Goal: Information Seeking & Learning: Learn about a topic

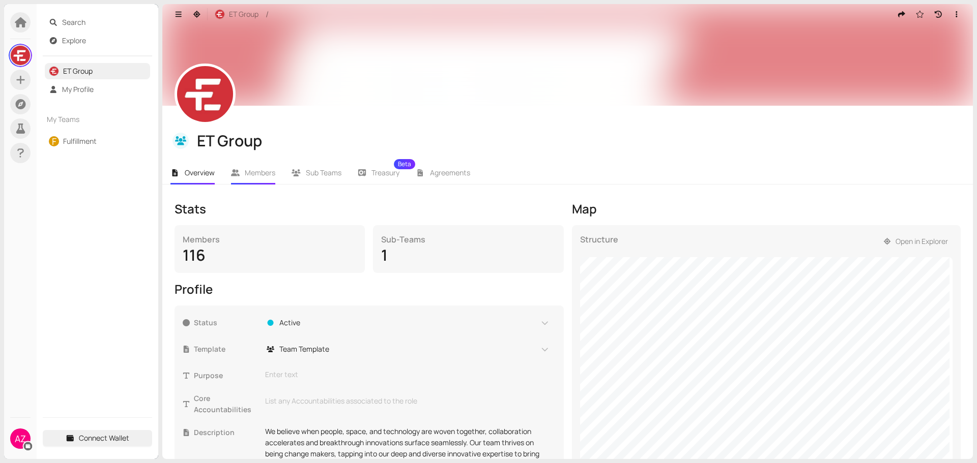
click at [248, 165] on li "Members" at bounding box center [253, 172] width 61 height 23
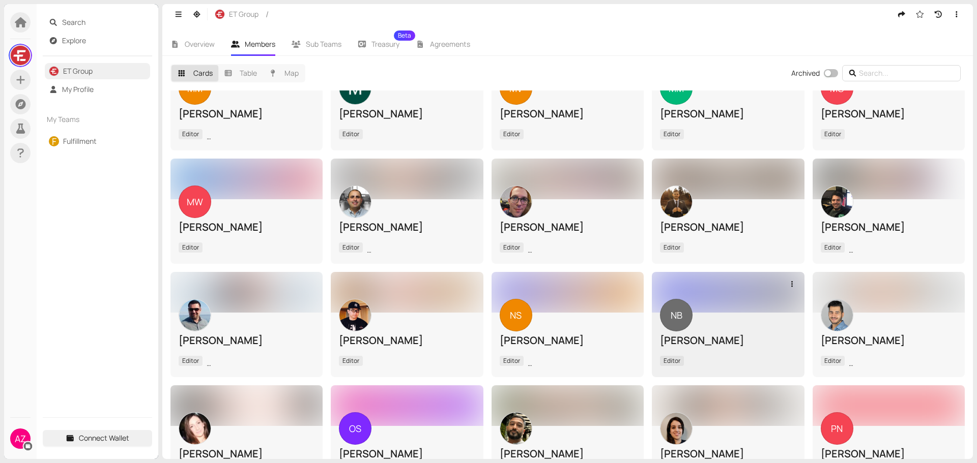
scroll to position [1831, 0]
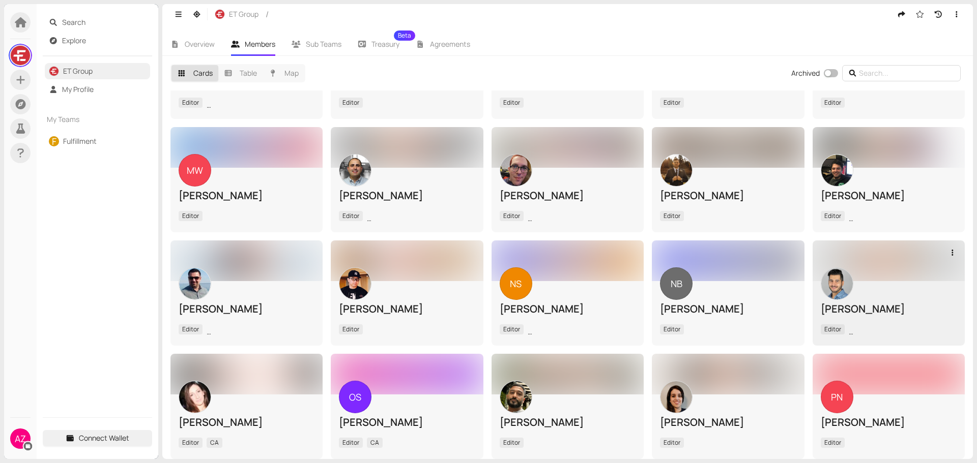
click at [821, 268] on img at bounding box center [837, 284] width 32 height 32
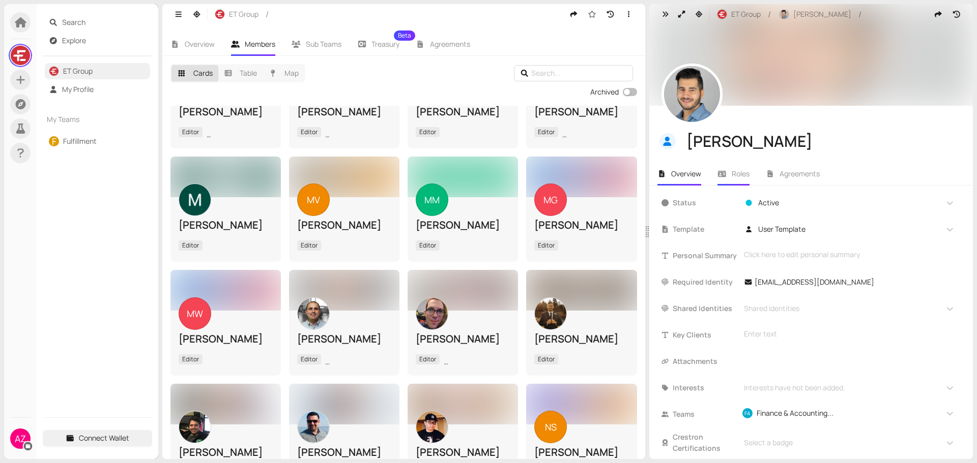
click at [735, 170] on span "Roles" at bounding box center [740, 174] width 18 height 10
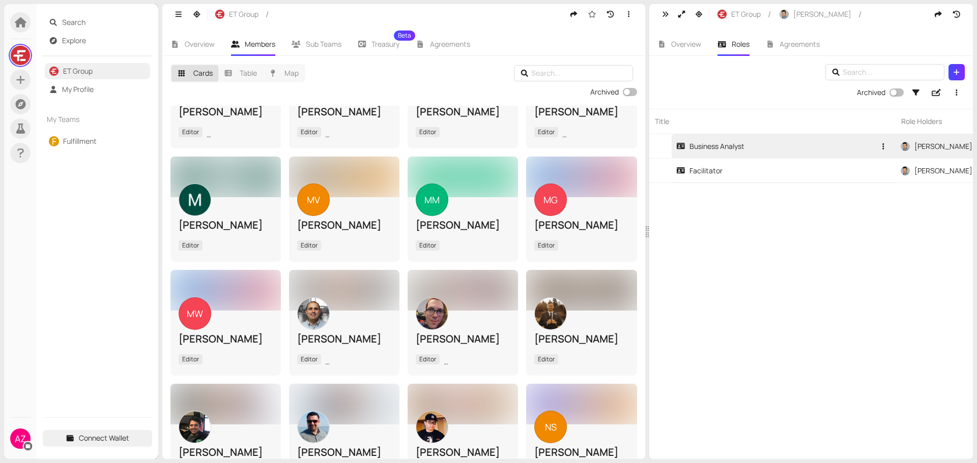
click at [725, 152] on link "Business Analyst" at bounding box center [775, 146] width 199 height 24
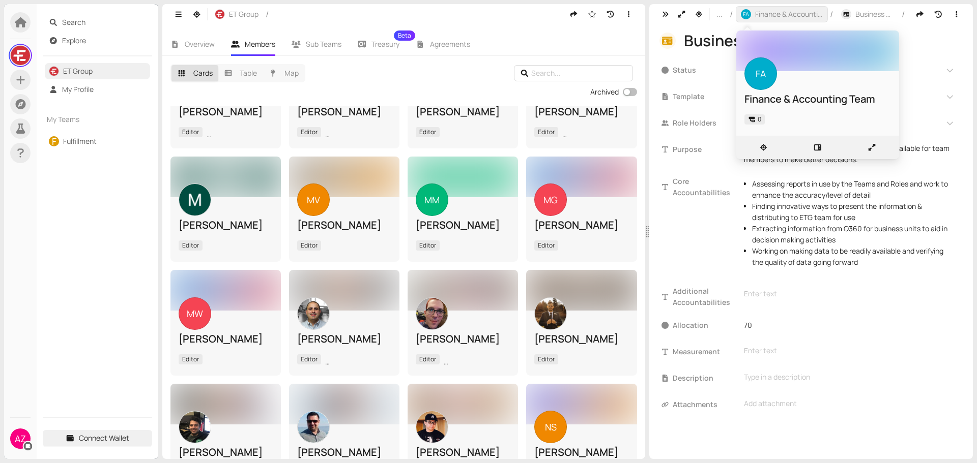
click at [784, 14] on span "Finance & Accounting Team" at bounding box center [789, 14] width 68 height 11
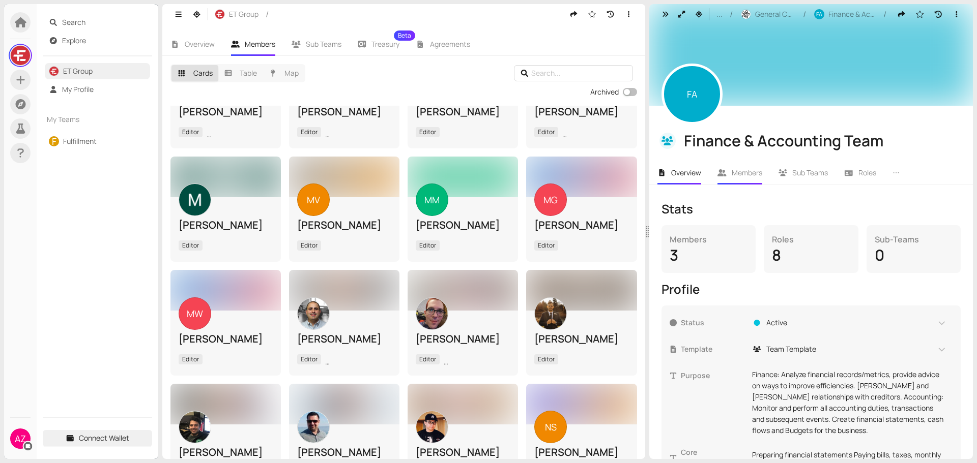
click at [740, 175] on span "Members" at bounding box center [746, 173] width 31 height 10
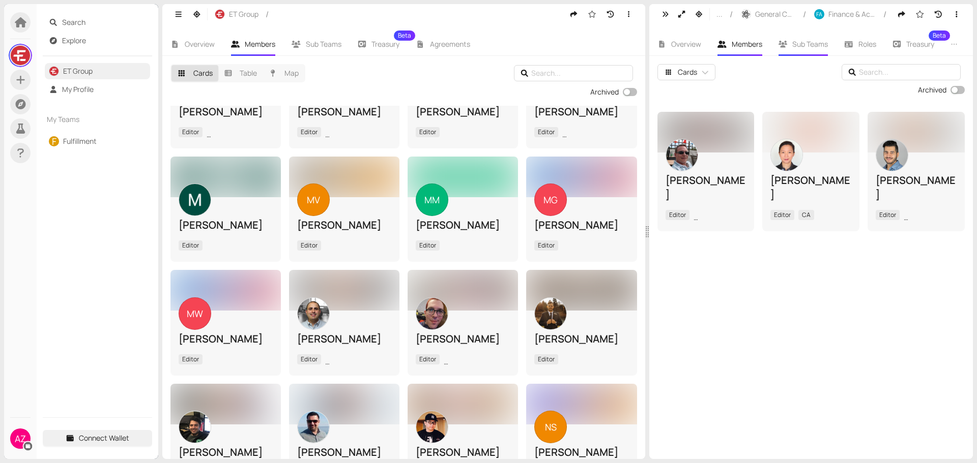
click at [810, 50] on li "Sub Teams" at bounding box center [803, 44] width 66 height 23
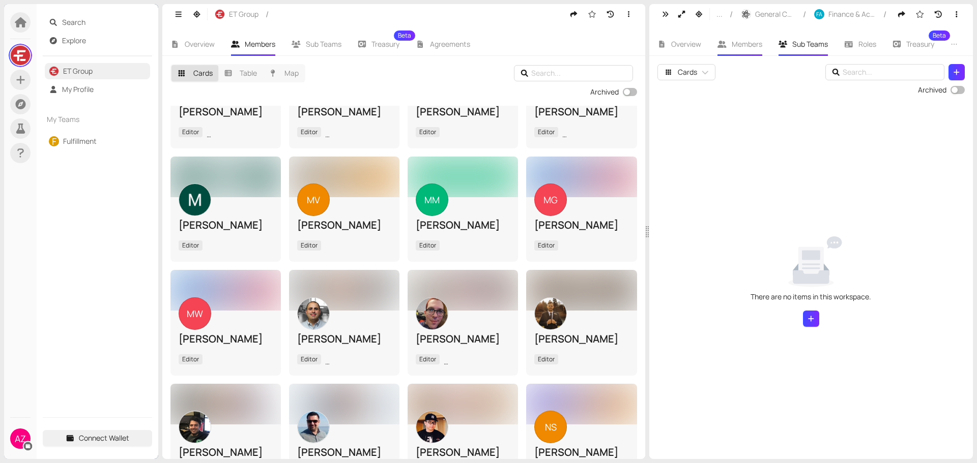
click at [748, 44] on span "Members" at bounding box center [746, 44] width 31 height 10
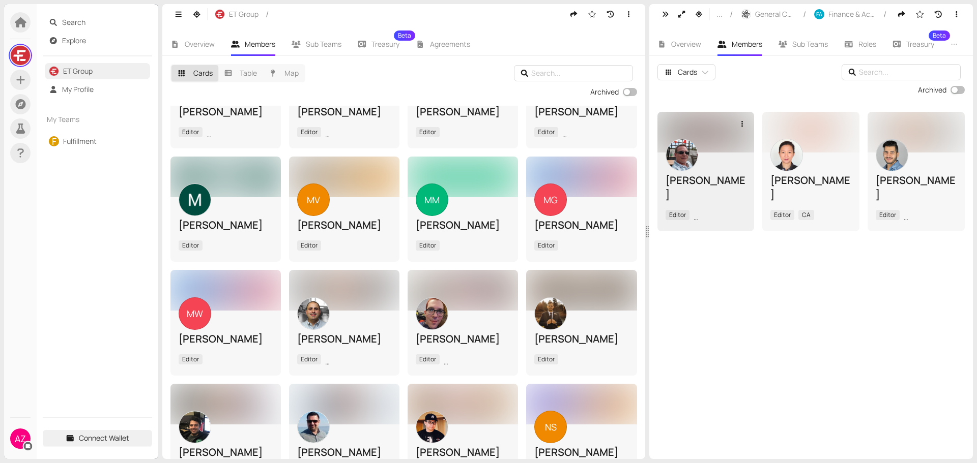
click at [687, 156] on img at bounding box center [682, 155] width 32 height 32
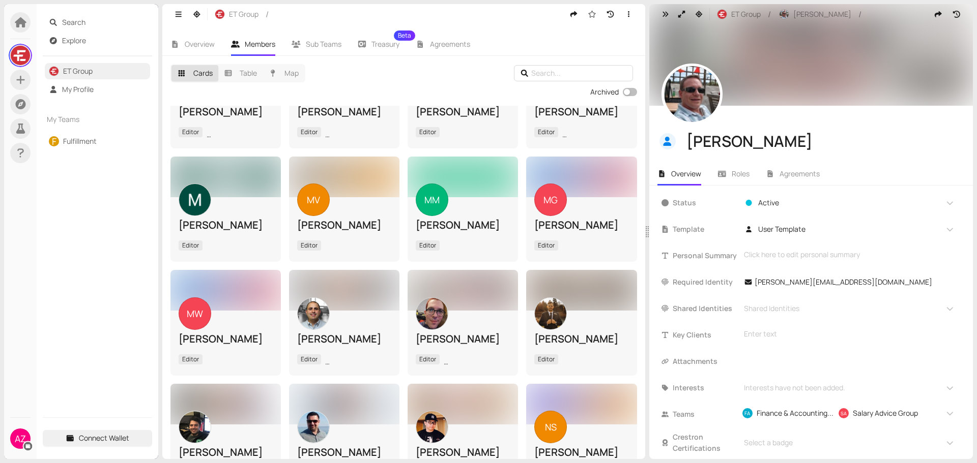
click at [695, 89] on img at bounding box center [692, 94] width 56 height 56
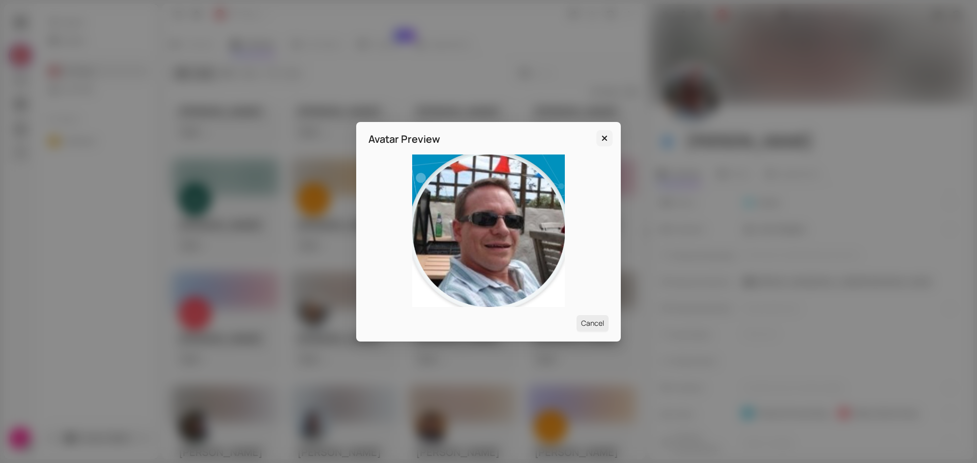
click at [607, 137] on icon "Close" at bounding box center [604, 138] width 10 height 8
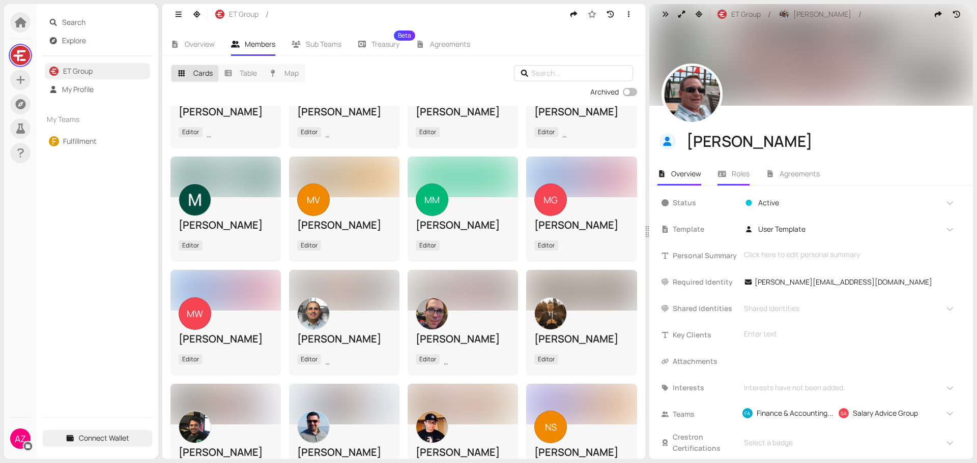
click at [740, 174] on span "Roles" at bounding box center [740, 174] width 18 height 10
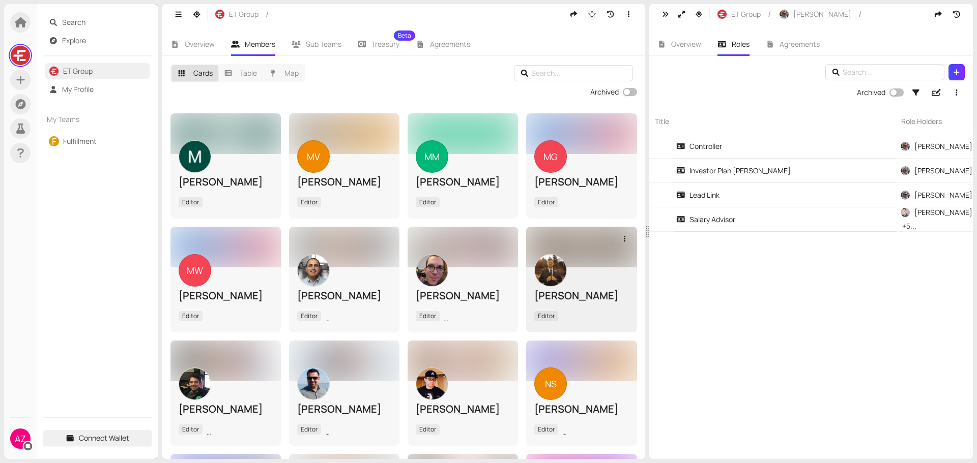
scroll to position [2302, 0]
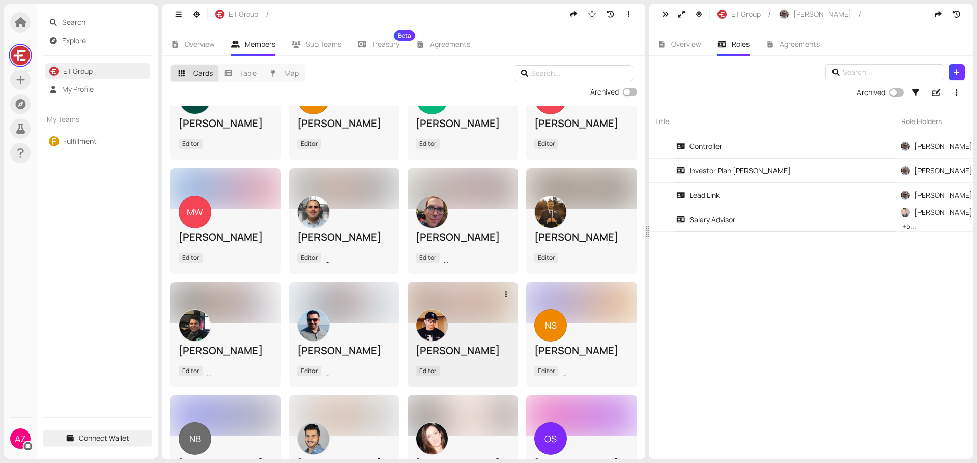
click at [475, 344] on div "[PERSON_NAME]" at bounding box center [463, 351] width 94 height 14
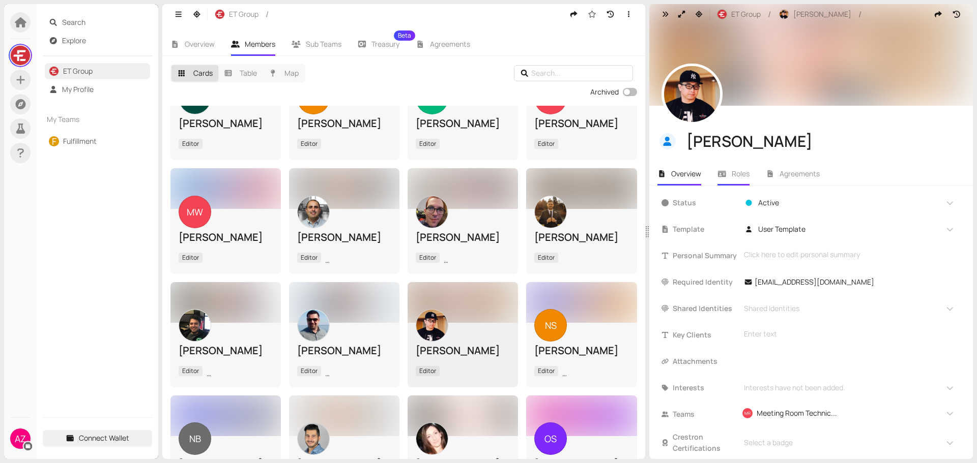
click at [741, 174] on span "Roles" at bounding box center [740, 174] width 18 height 10
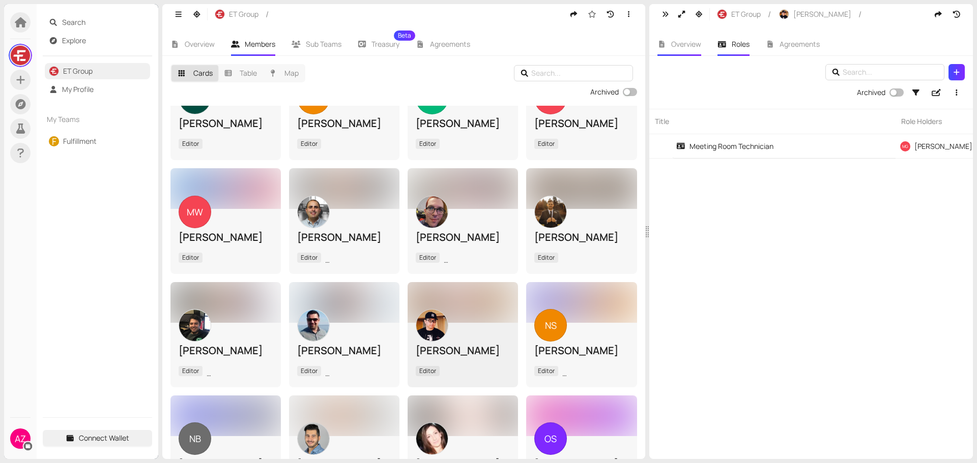
click at [688, 47] on span "Overview" at bounding box center [686, 44] width 30 height 10
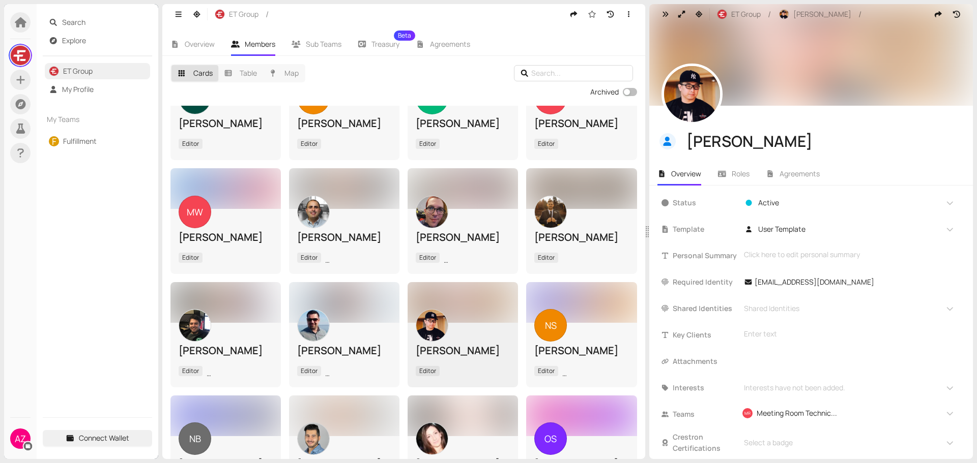
click at [693, 97] on img at bounding box center [692, 94] width 56 height 56
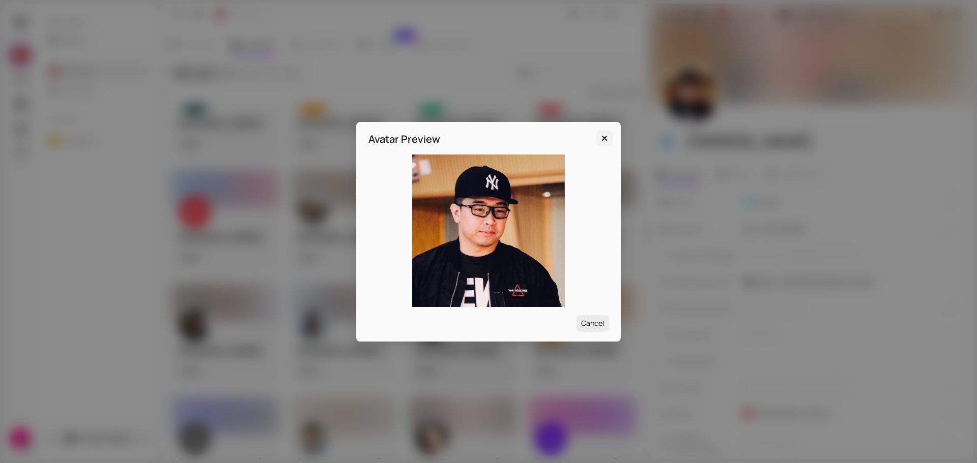
click at [604, 135] on icon "Close" at bounding box center [604, 138] width 10 height 8
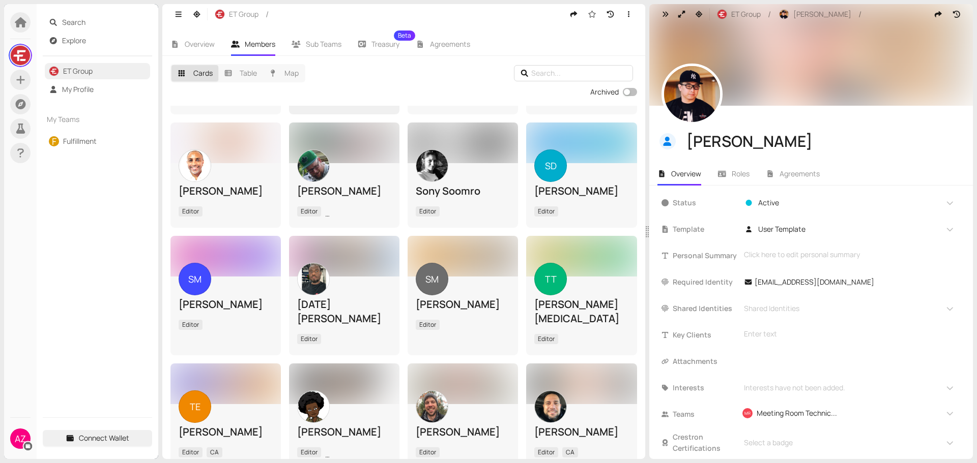
scroll to position [3032, 0]
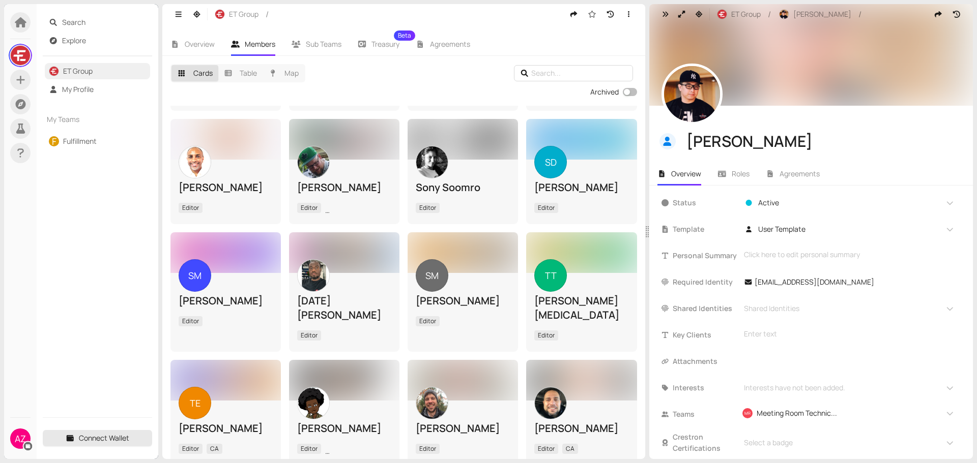
click at [111, 441] on span "Connect Wallet" at bounding box center [104, 438] width 50 height 11
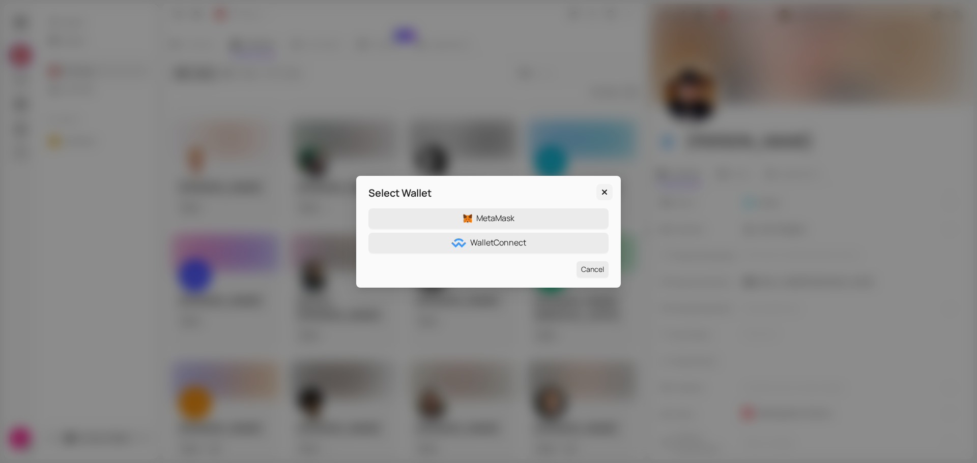
click at [605, 194] on icon "Close" at bounding box center [604, 192] width 10 height 8
